Goal: Information Seeking & Learning: Find specific page/section

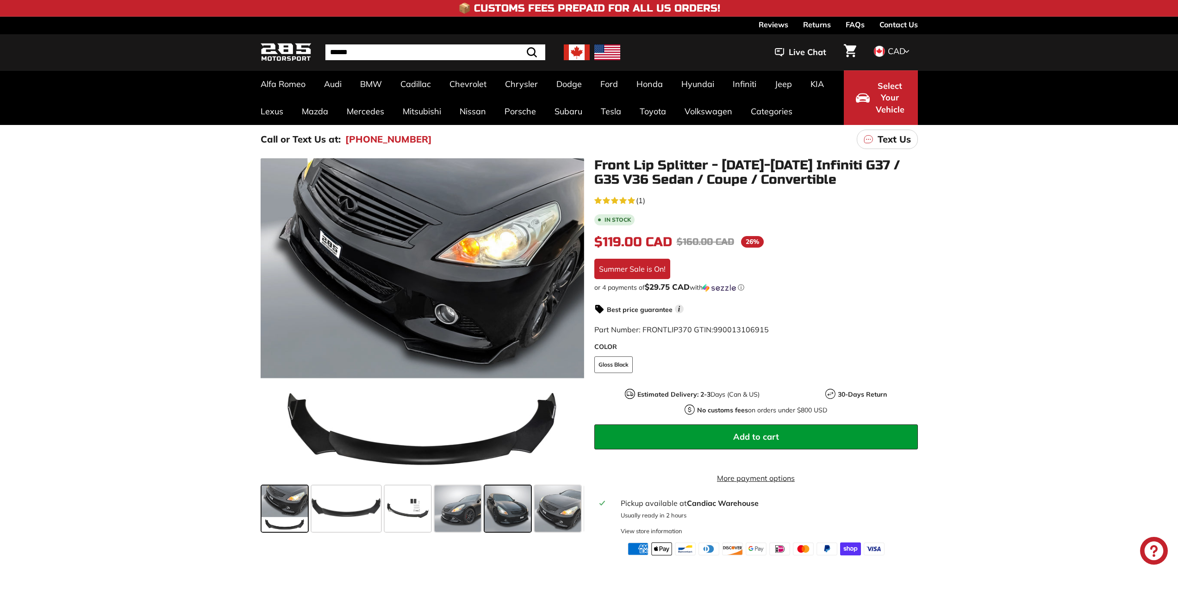
click at [515, 509] on span at bounding box center [507, 508] width 46 height 46
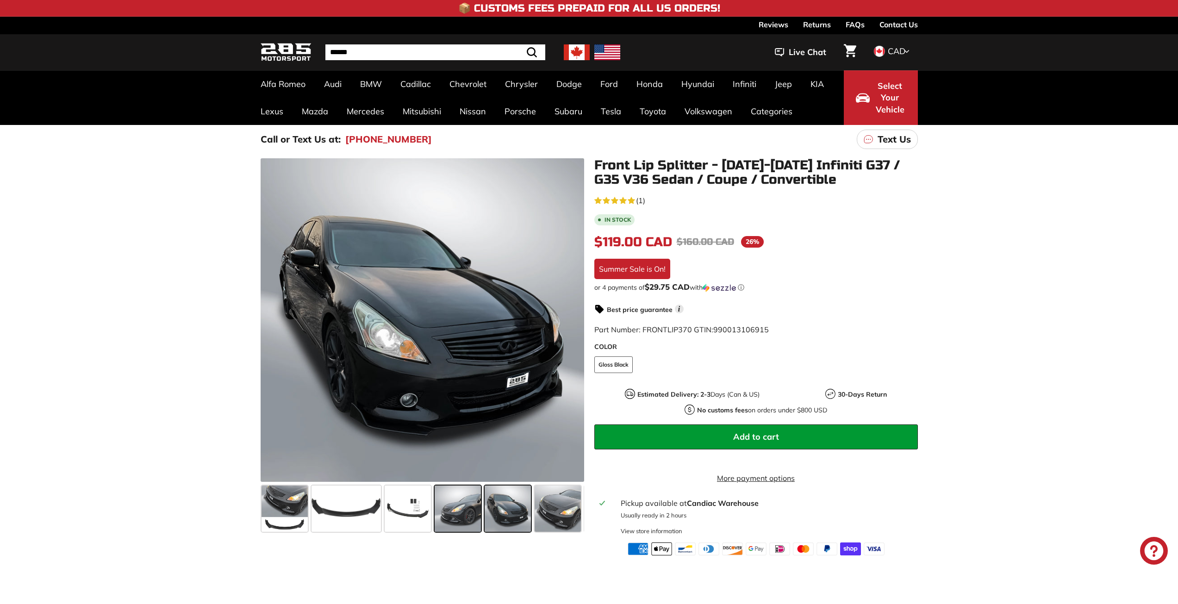
click at [481, 512] on div at bounding box center [458, 509] width 50 height 50
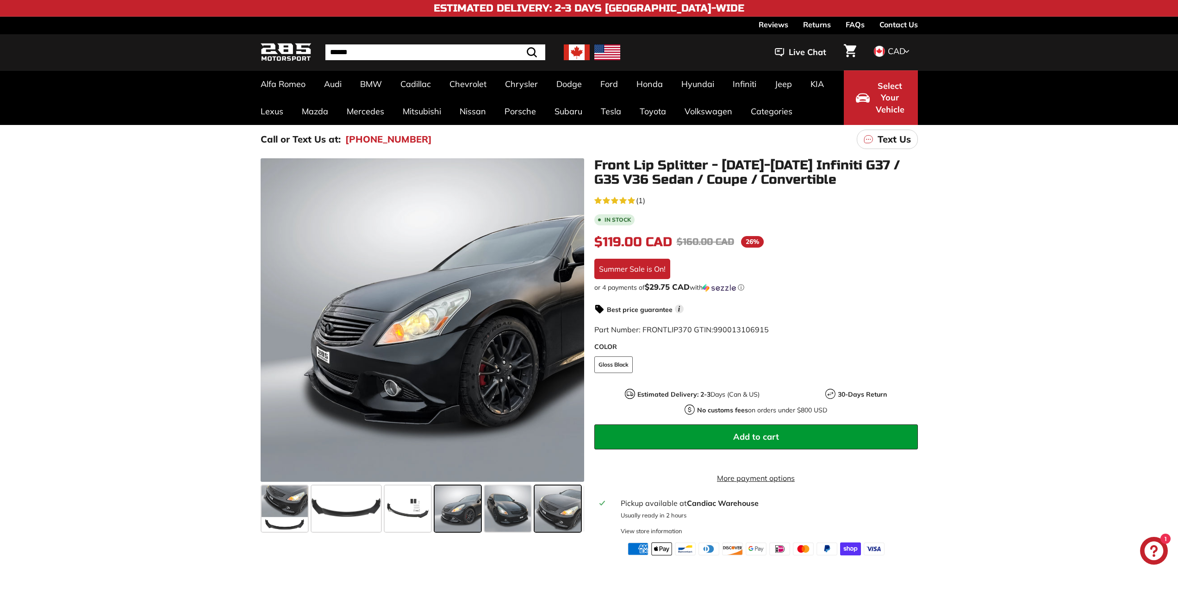
click at [565, 520] on span at bounding box center [557, 508] width 46 height 46
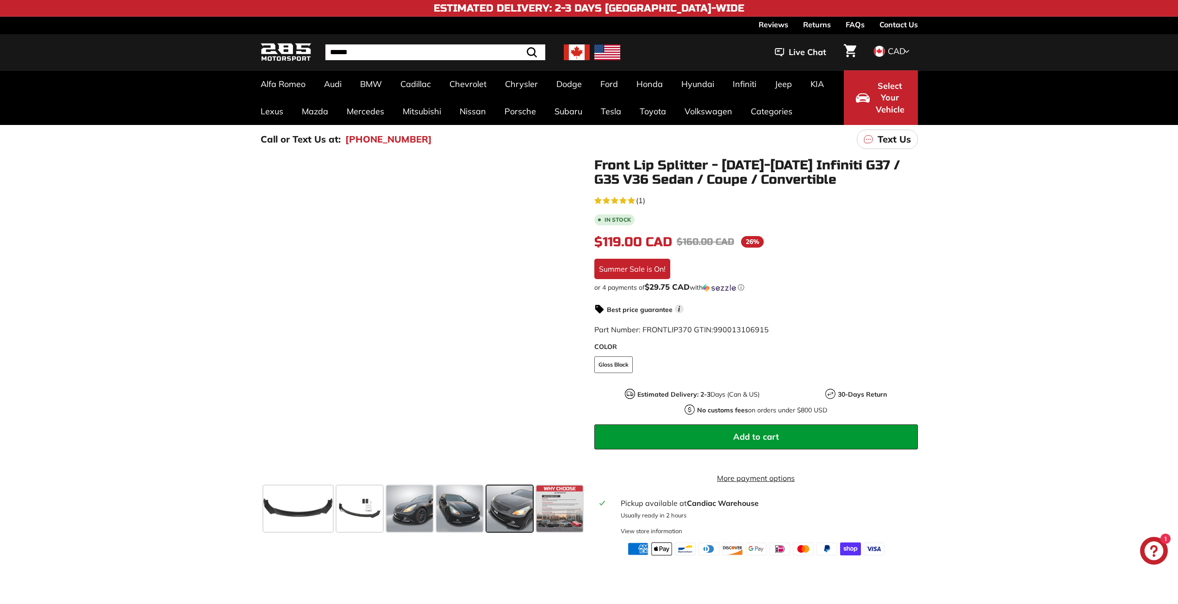
scroll to position [0, 49]
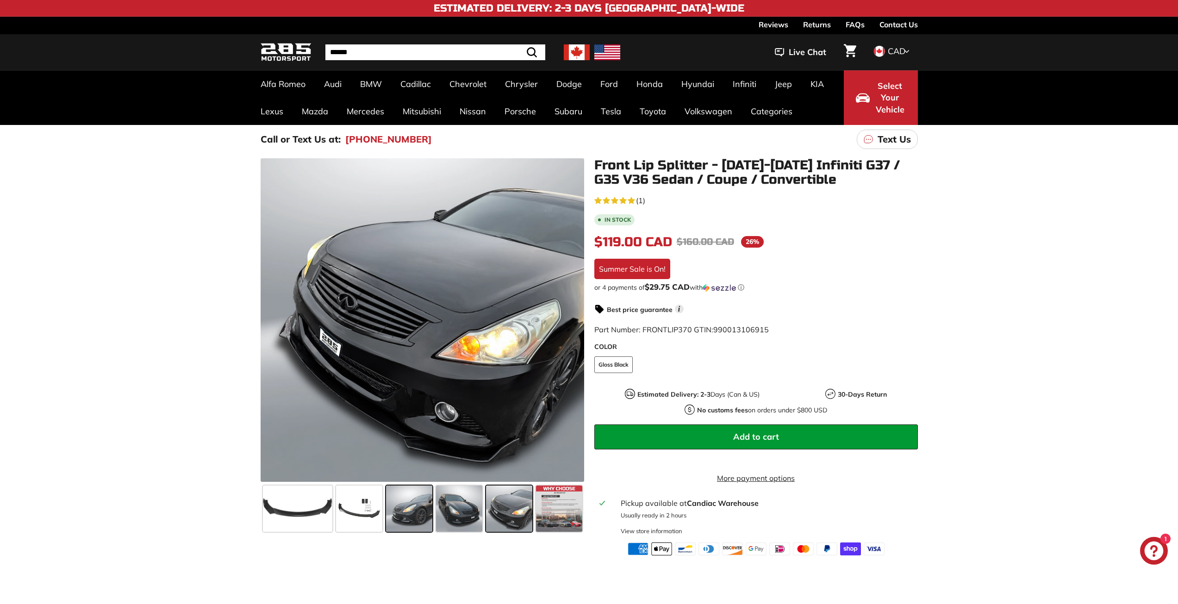
click at [403, 515] on span at bounding box center [409, 508] width 46 height 46
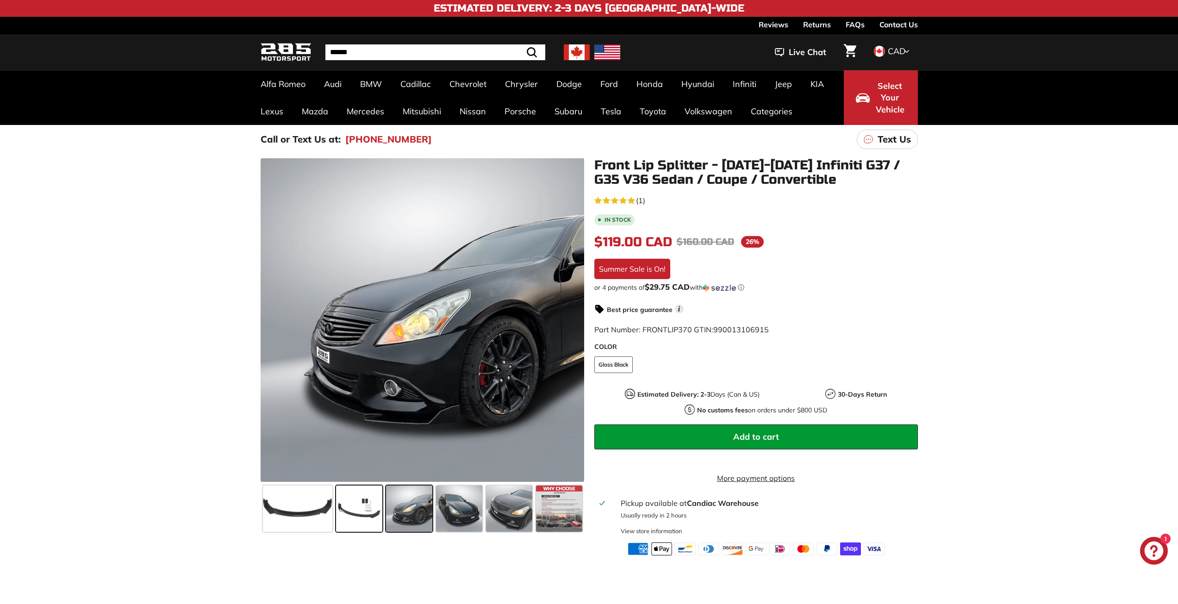
click at [371, 512] on span at bounding box center [359, 508] width 46 height 46
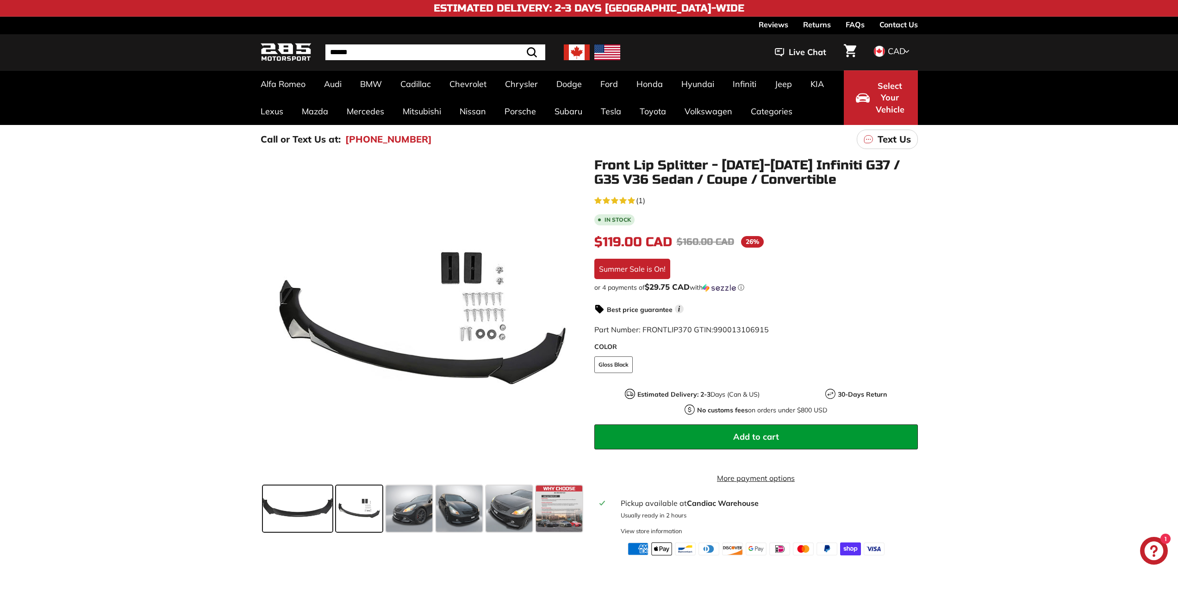
click at [296, 500] on span at bounding box center [297, 508] width 69 height 46
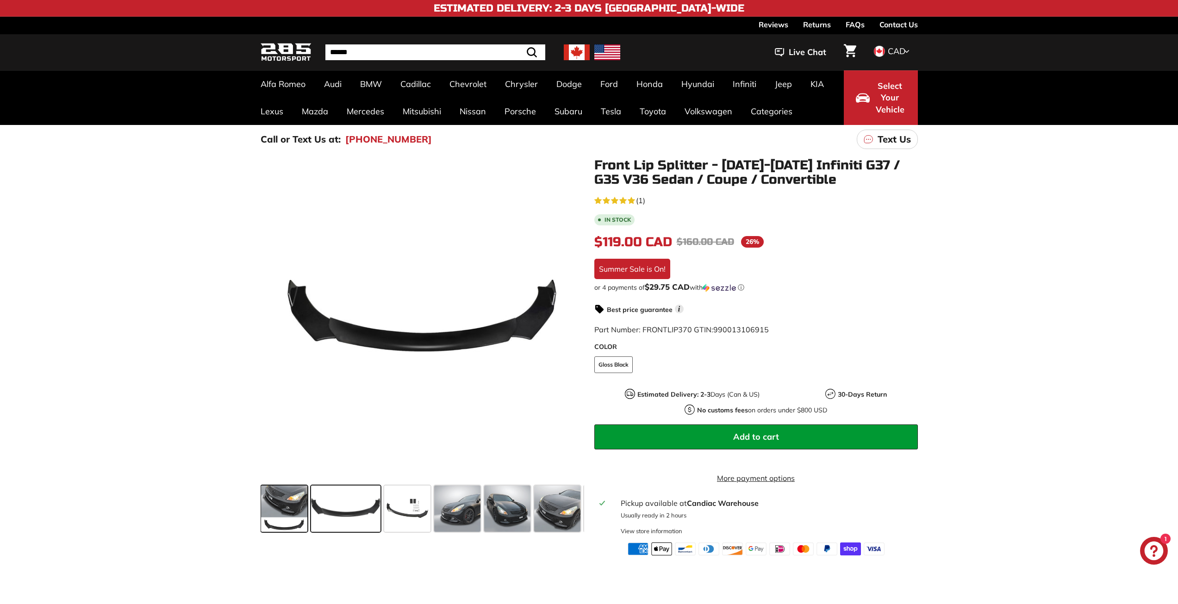
scroll to position [0, 0]
click at [511, 519] on span at bounding box center [507, 508] width 46 height 46
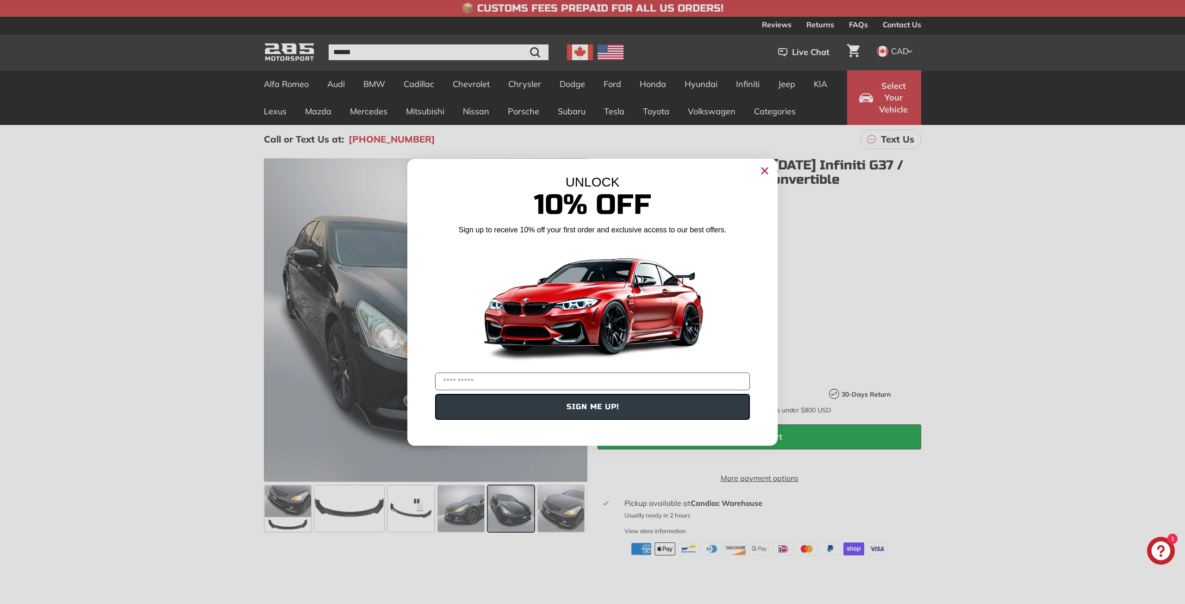
click at [758, 171] on circle "Close dialog" at bounding box center [764, 170] width 14 height 14
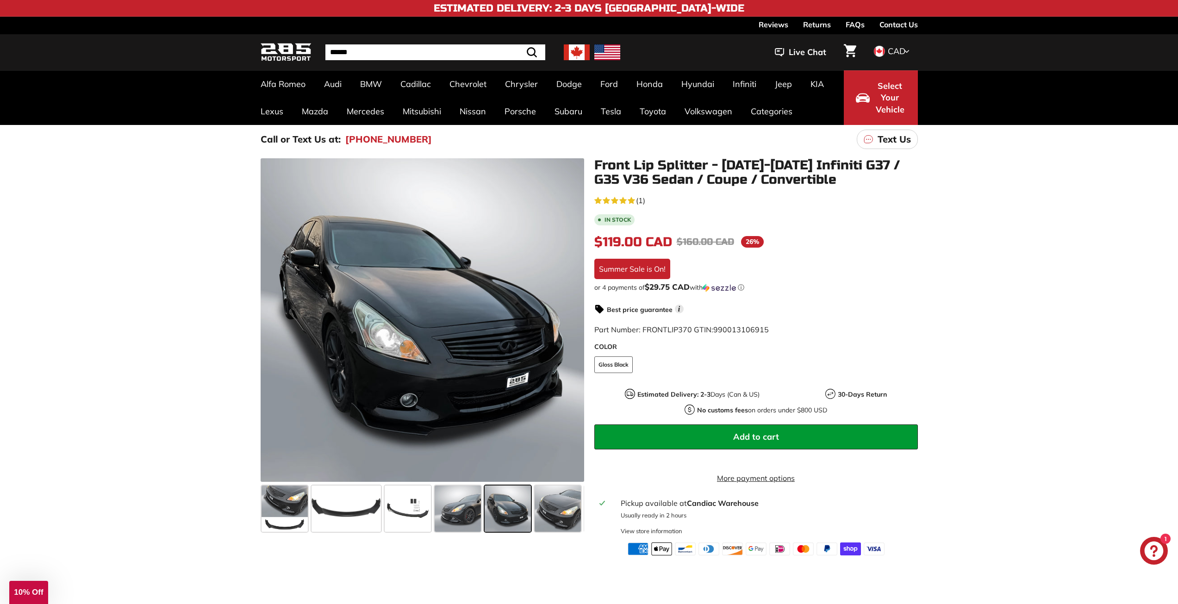
click at [630, 199] on use "5.0 rating (1 votes)" at bounding box center [630, 200] width 7 height 7
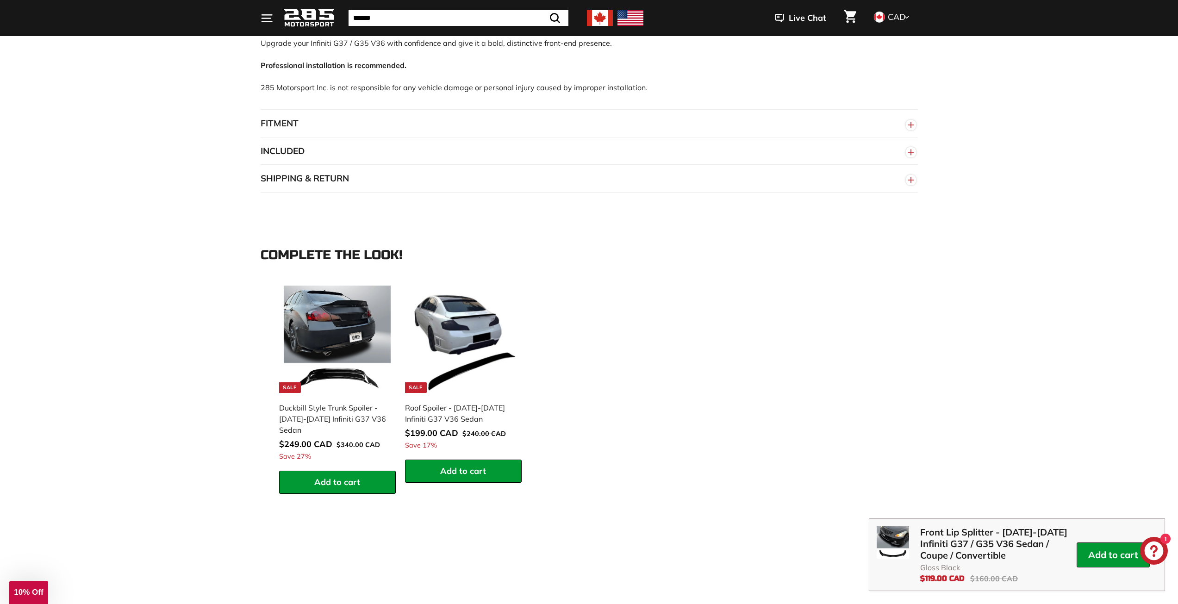
scroll to position [678, 0]
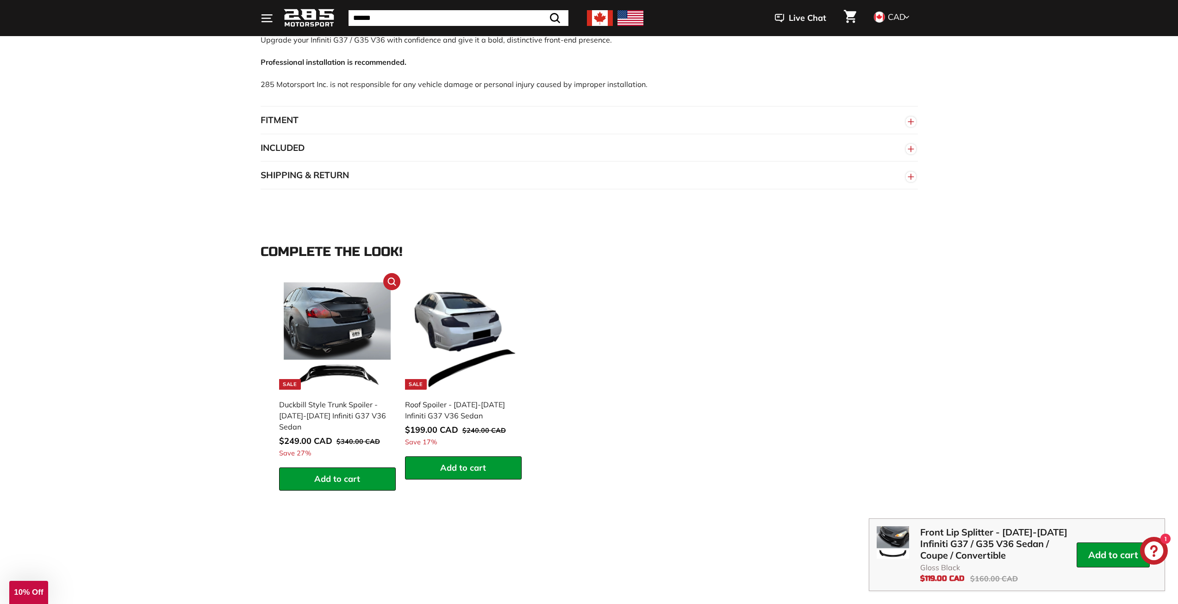
click at [349, 326] on img at bounding box center [337, 335] width 107 height 107
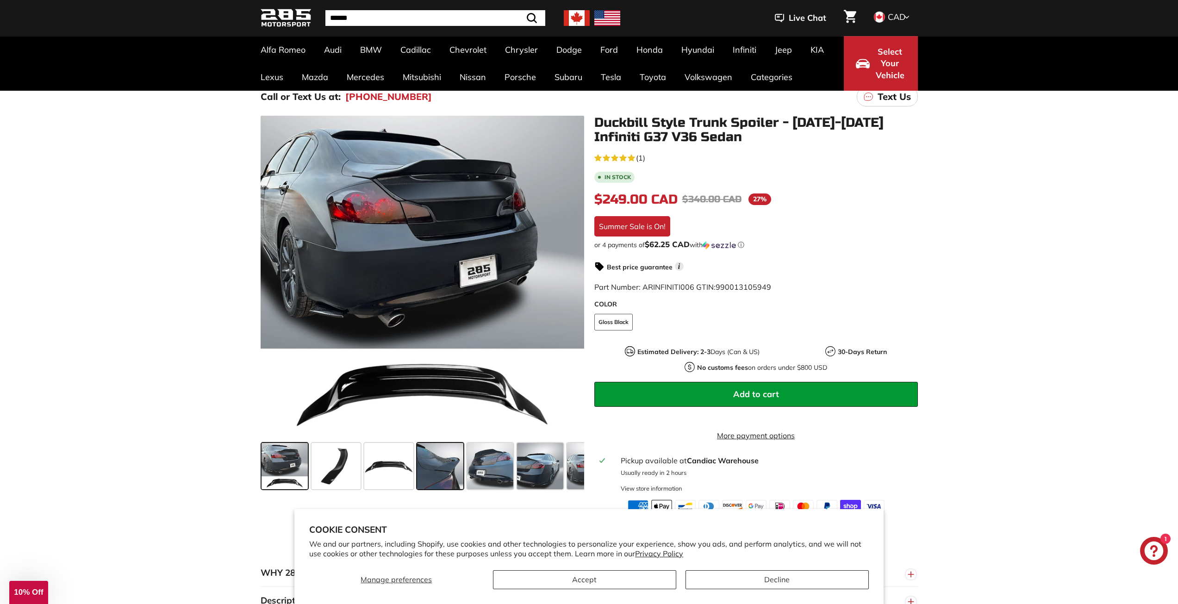
scroll to position [46, 0]
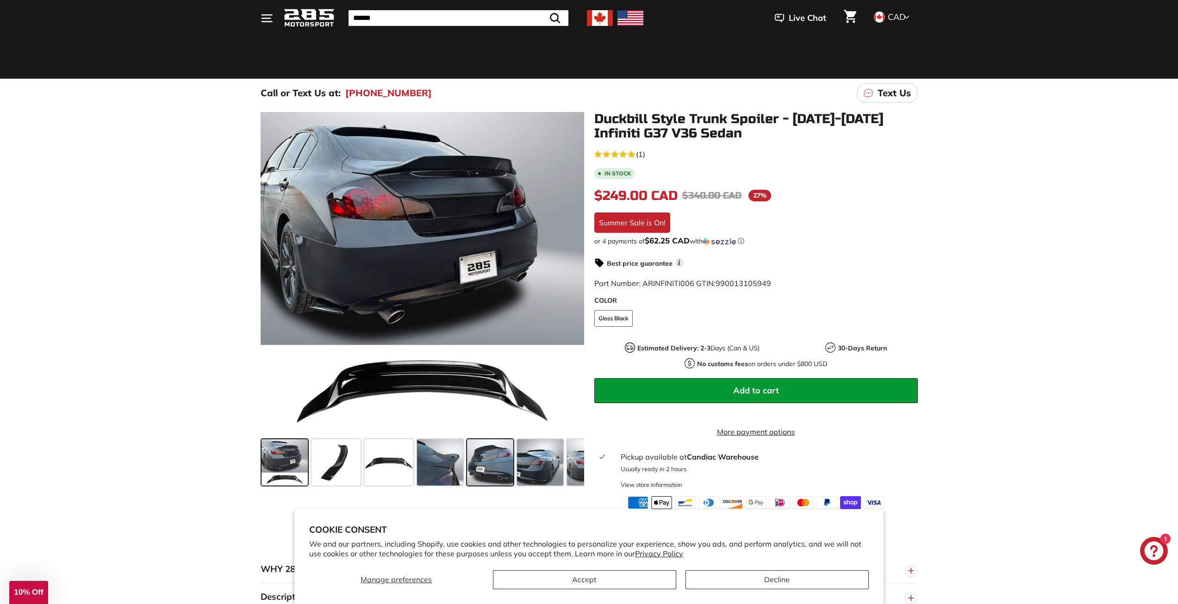
click at [484, 465] on span at bounding box center [490, 462] width 46 height 46
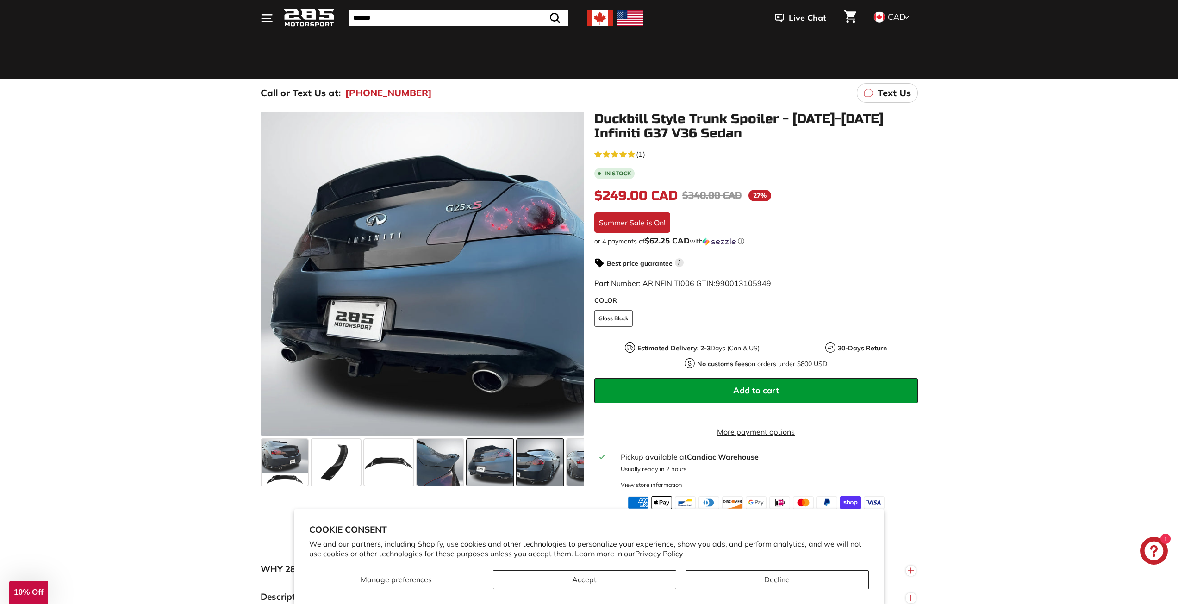
click at [526, 461] on span at bounding box center [540, 462] width 46 height 46
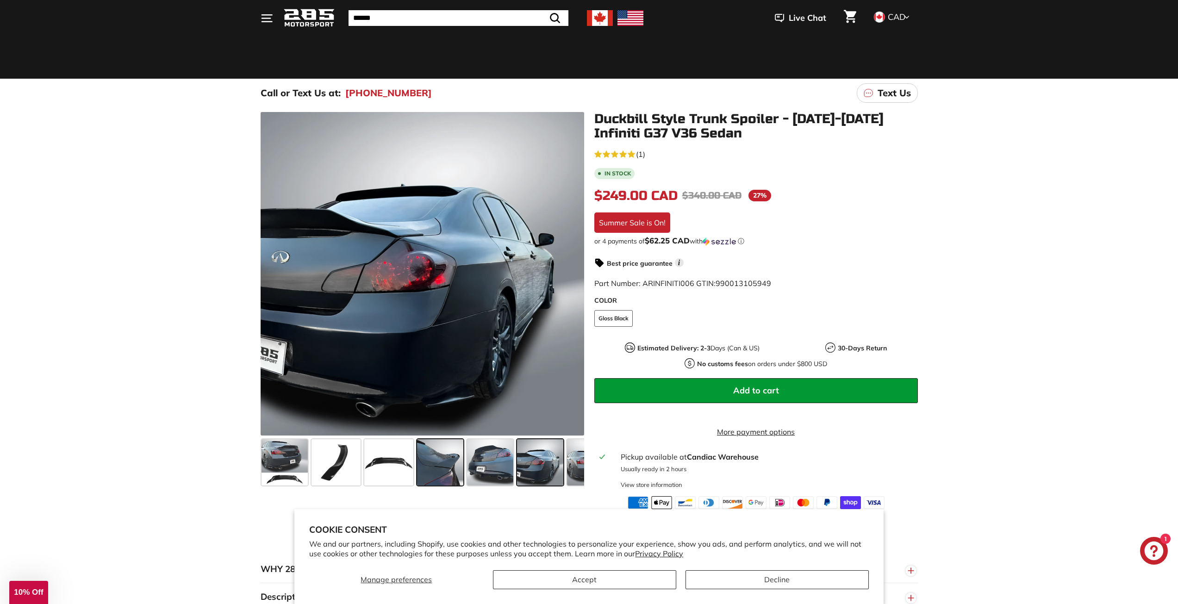
click at [453, 462] on span at bounding box center [440, 462] width 46 height 46
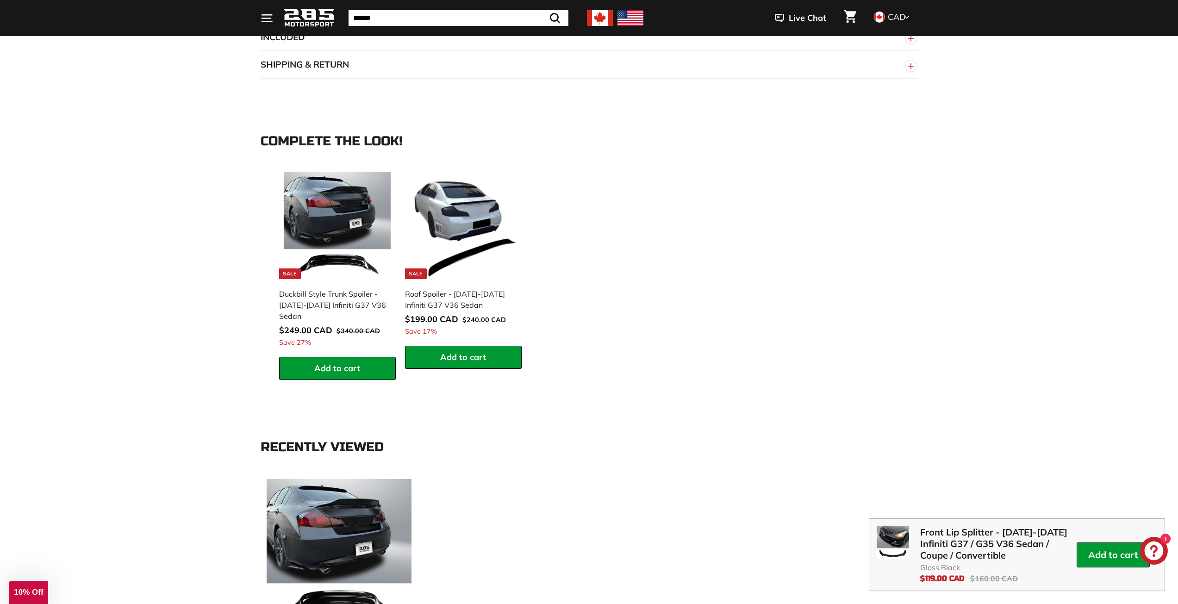
scroll to position [787, 0]
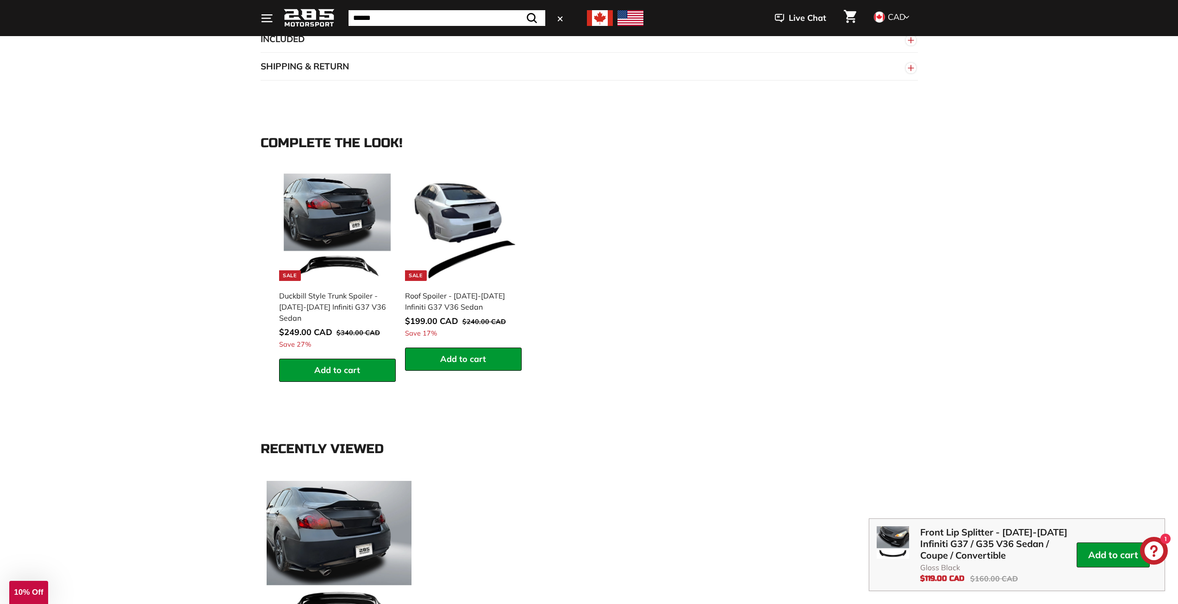
click at [412, 10] on input "Search" at bounding box center [446, 18] width 197 height 16
type input "***"
click at [518, 10] on button ".cls-1{fill:none;stroke:#000;stroke-miterlimit:10;stroke-width:2px} Search" at bounding box center [531, 18] width 27 height 16
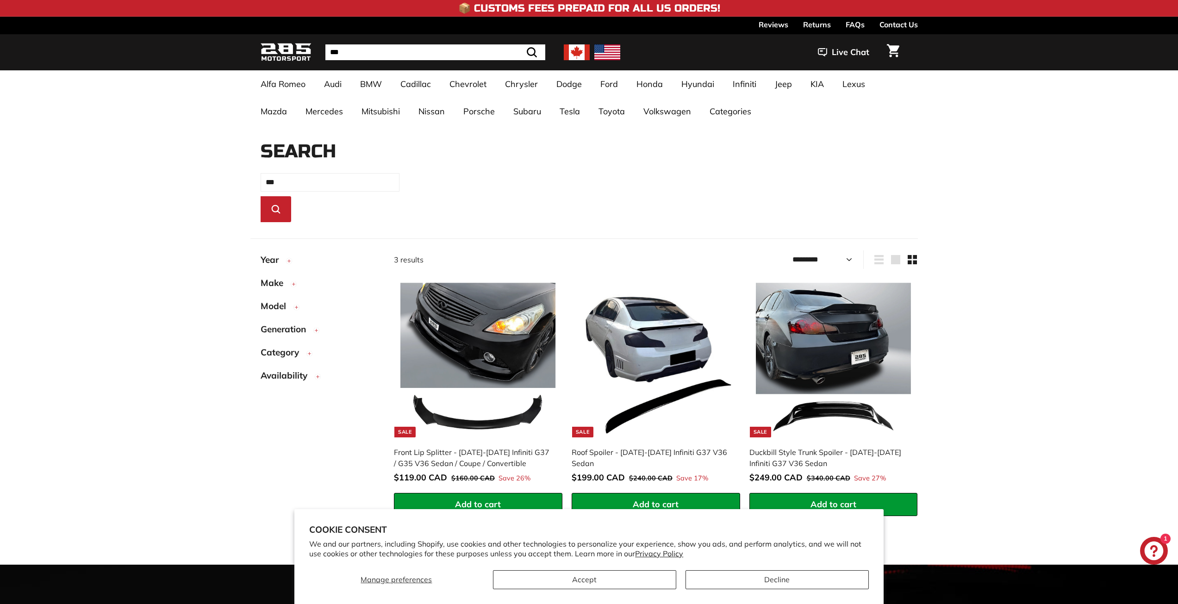
select select "*********"
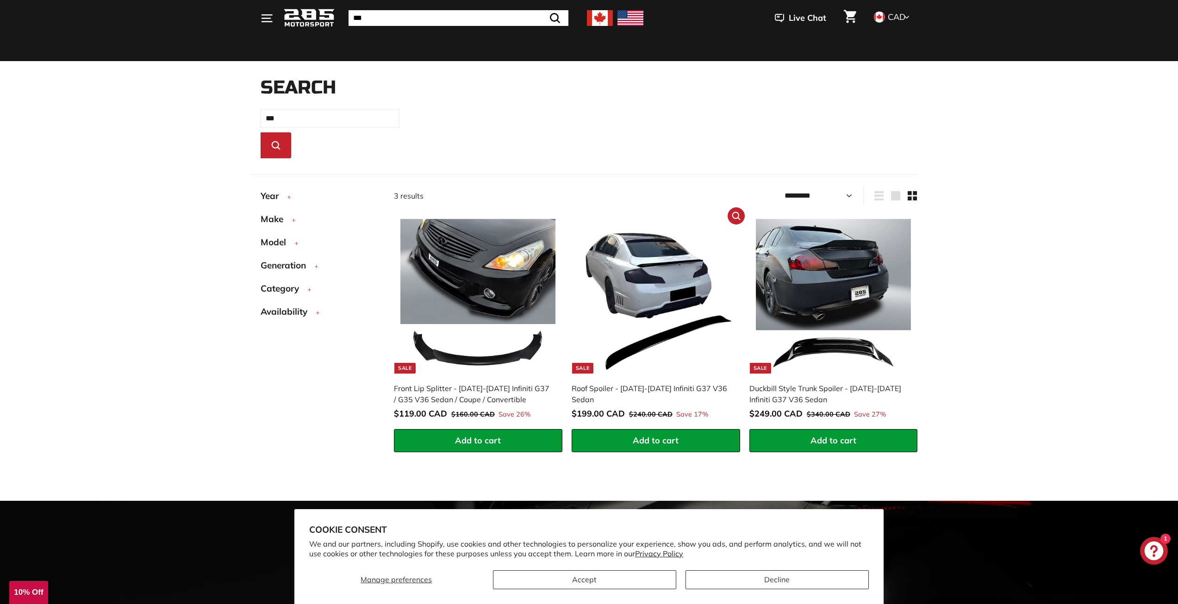
scroll to position [65, 0]
